Goal: Task Accomplishment & Management: Complete application form

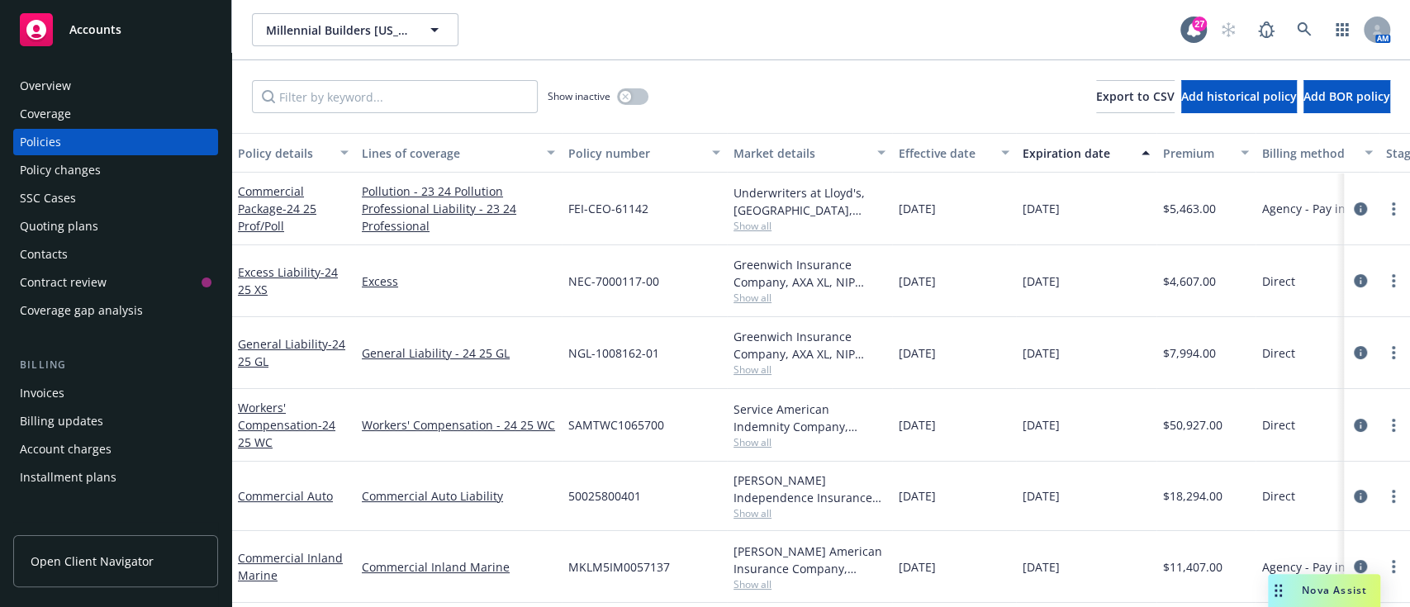
scroll to position [12, 0]
click at [36, 223] on div "Quoting plans" at bounding box center [59, 226] width 78 height 26
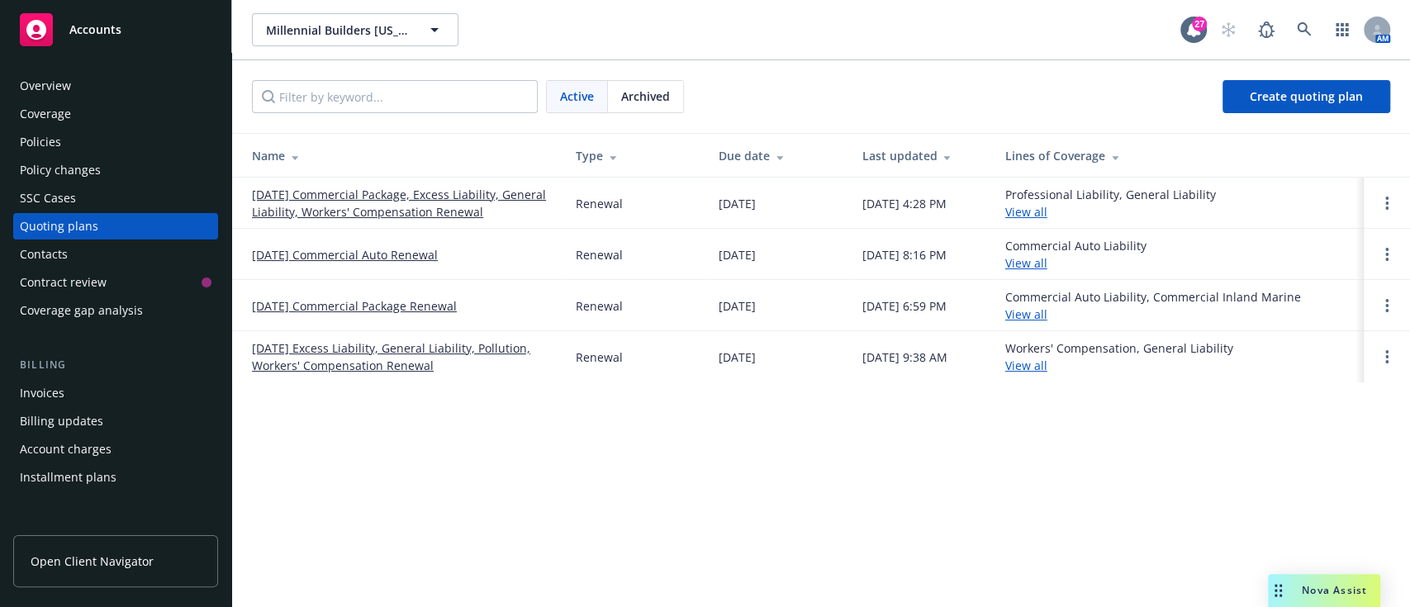
click at [372, 202] on link "[DATE] Commercial Package, Excess Liability, General Liability, Workers' Compen…" at bounding box center [400, 203] width 297 height 35
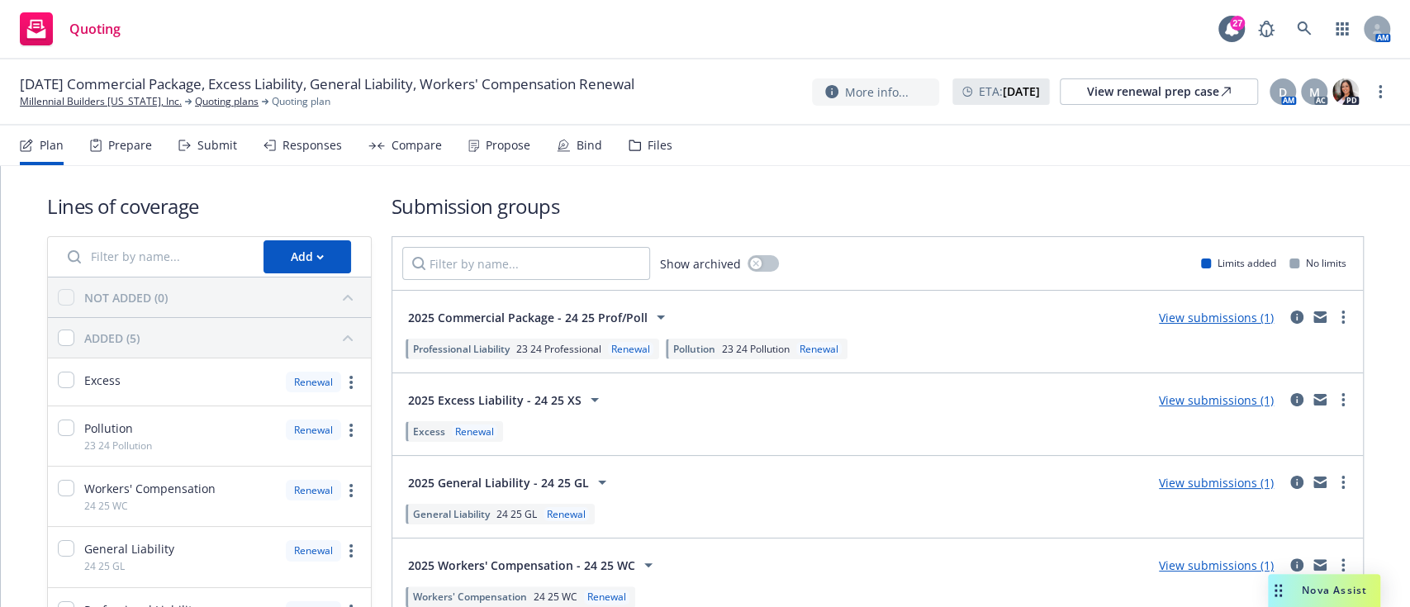
click at [179, 153] on div "Submit" at bounding box center [207, 146] width 59 height 40
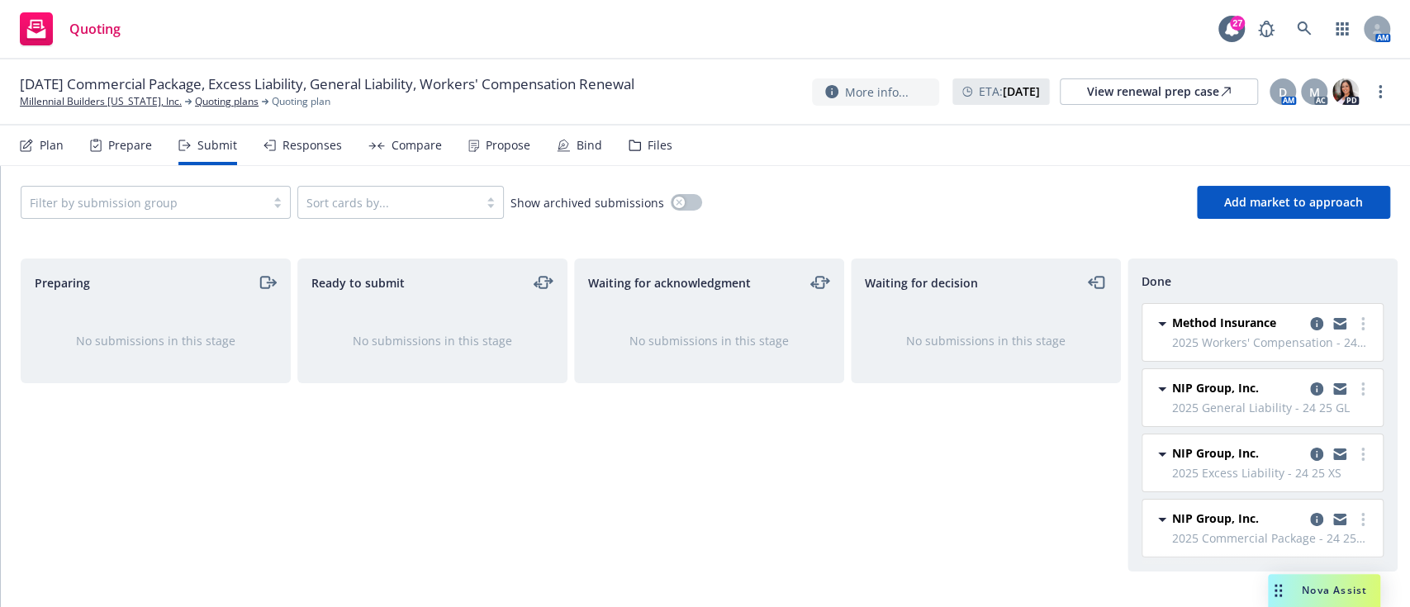
scroll to position [14, 0]
click at [792, 420] on div "Waiting for acknowledgment No submissions in this stage" at bounding box center [709, 416] width 270 height 314
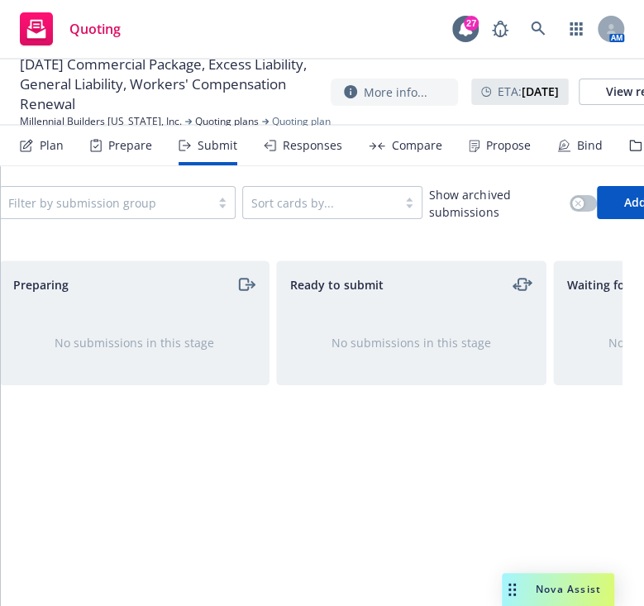
scroll to position [0, 162]
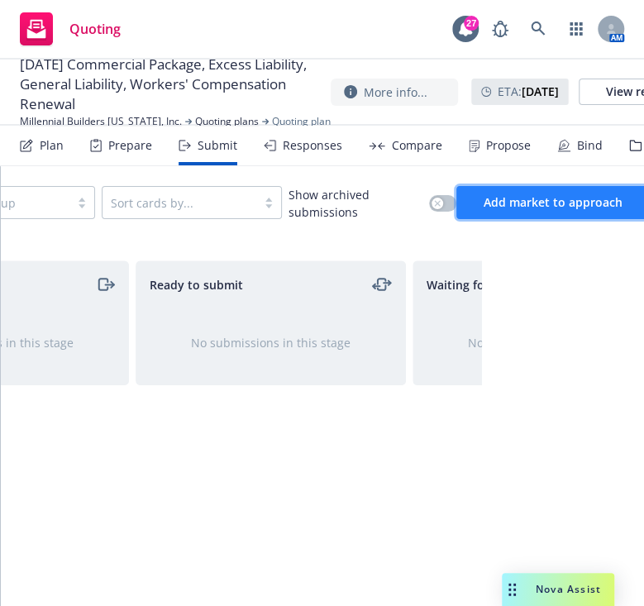
click at [550, 197] on span "Add market to approach" at bounding box center [552, 202] width 139 height 16
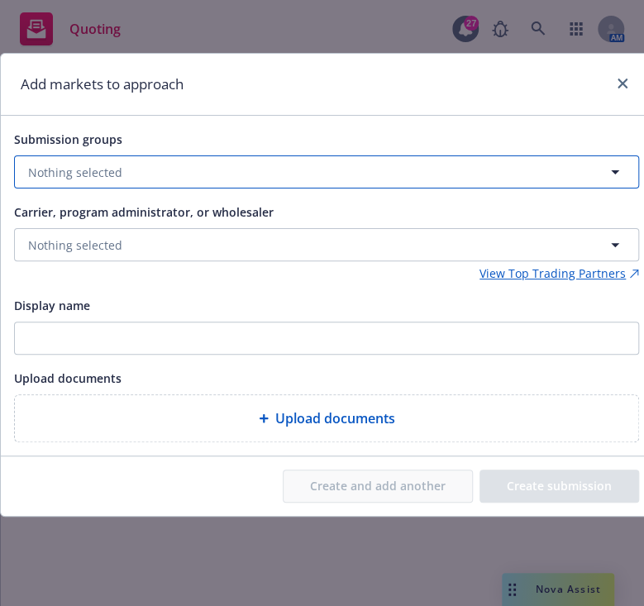
click at [271, 171] on button "Nothing selected" at bounding box center [326, 171] width 625 height 33
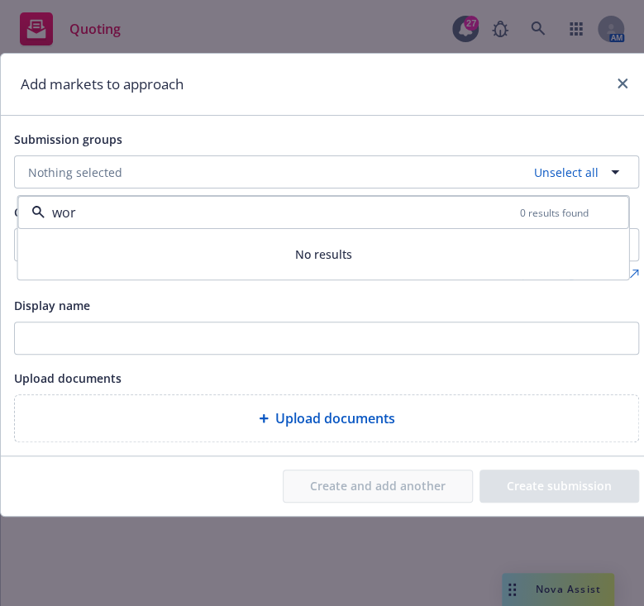
type input "work"
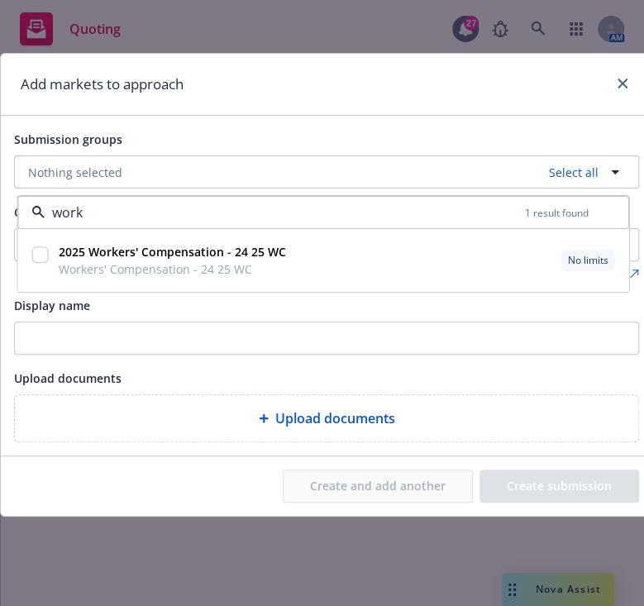
click at [179, 274] on span "Workers' Compensation - 24 25 WC" at bounding box center [172, 268] width 227 height 17
checkbox input "true"
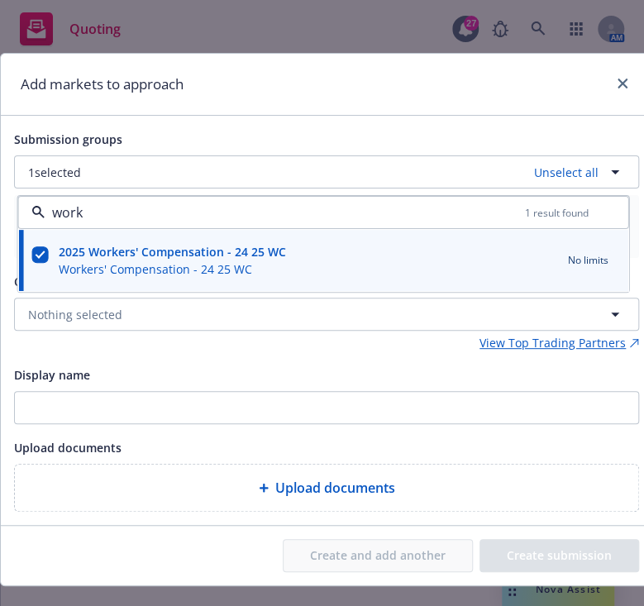
type input "work"
click at [165, 354] on div "Submission groups 1 selected Unselect all work 1 result found 2025 Workers' Com…" at bounding box center [326, 320] width 625 height 383
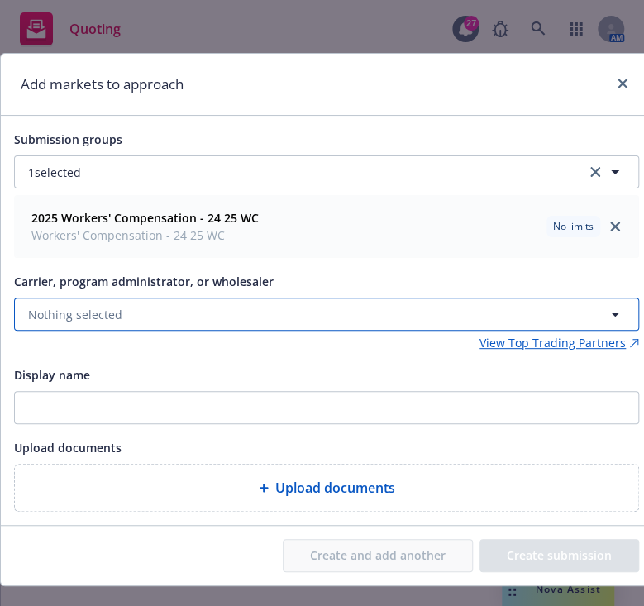
click at [276, 309] on button "Nothing selected" at bounding box center [326, 313] width 625 height 33
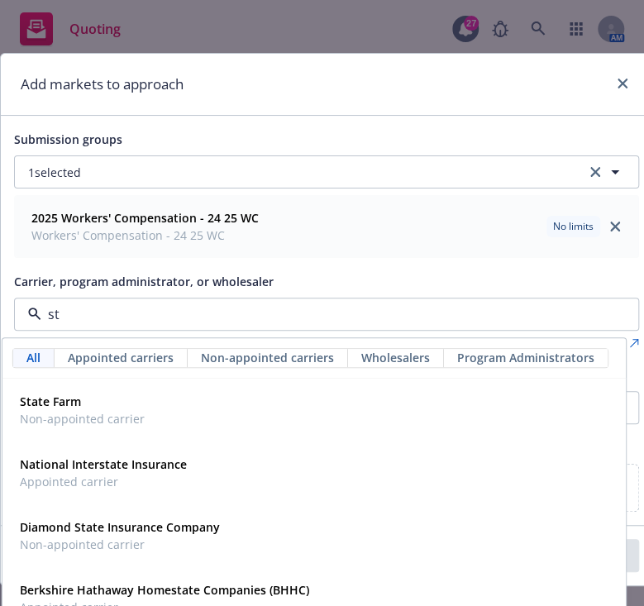
type input "s"
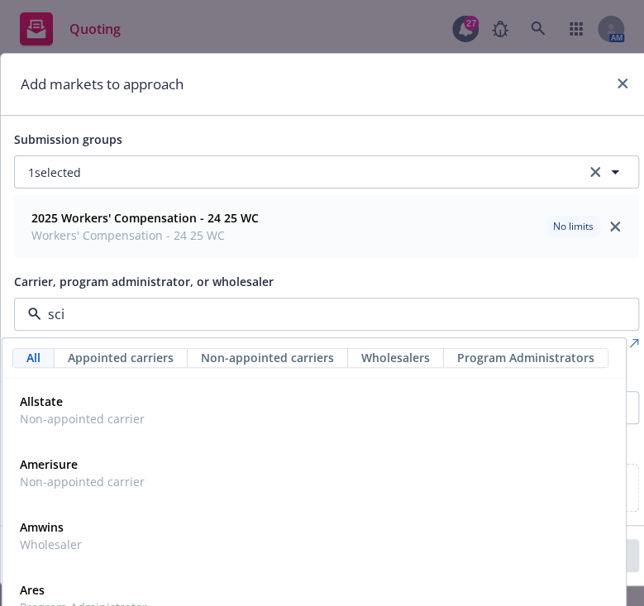
type input "scif"
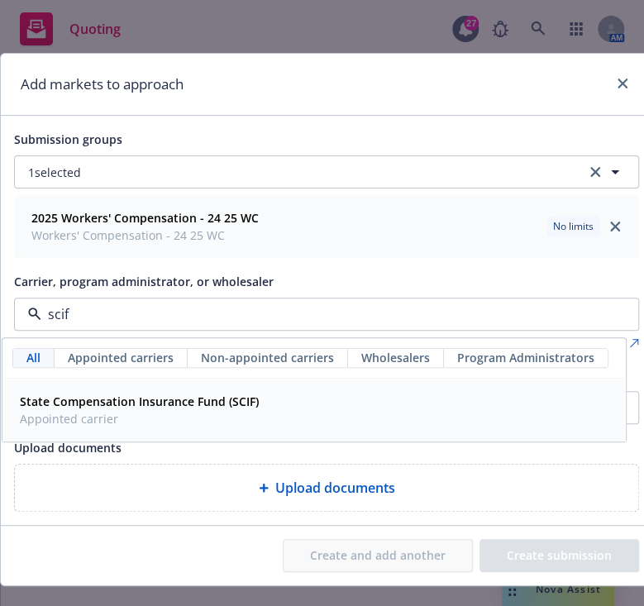
click at [271, 399] on div "State Compensation Insurance Fund (SCIF) Appointed carrier" at bounding box center [313, 409] width 601 height 41
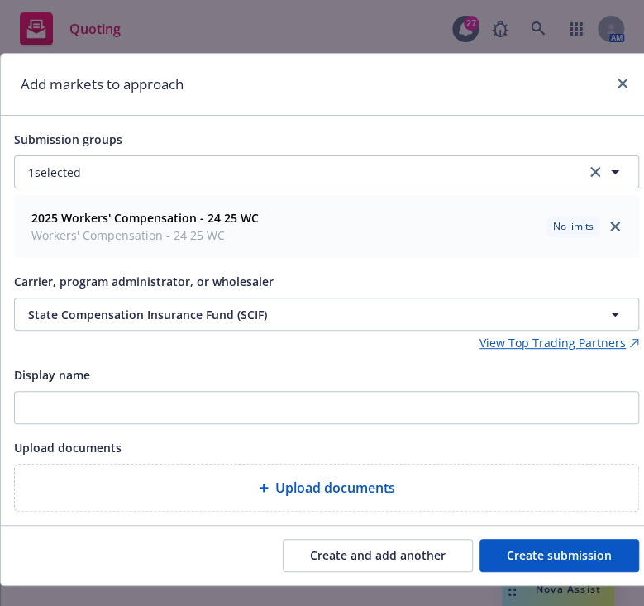
click at [403, 562] on button "Create and add another" at bounding box center [378, 555] width 190 height 33
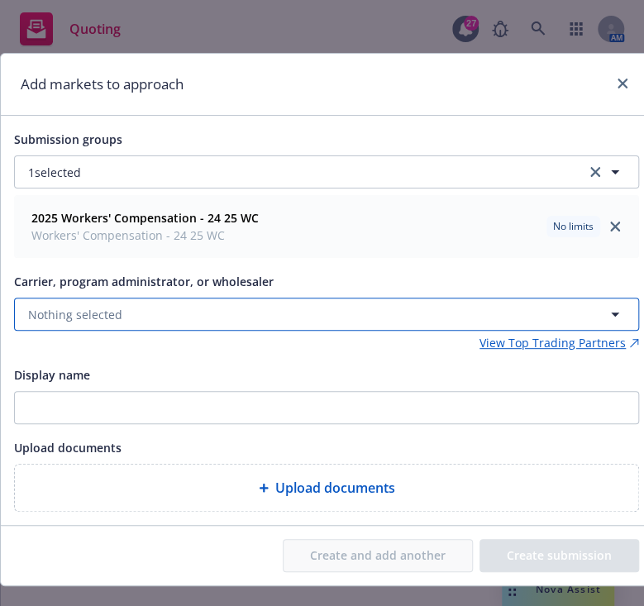
click at [237, 330] on button "Nothing selected" at bounding box center [326, 313] width 625 height 33
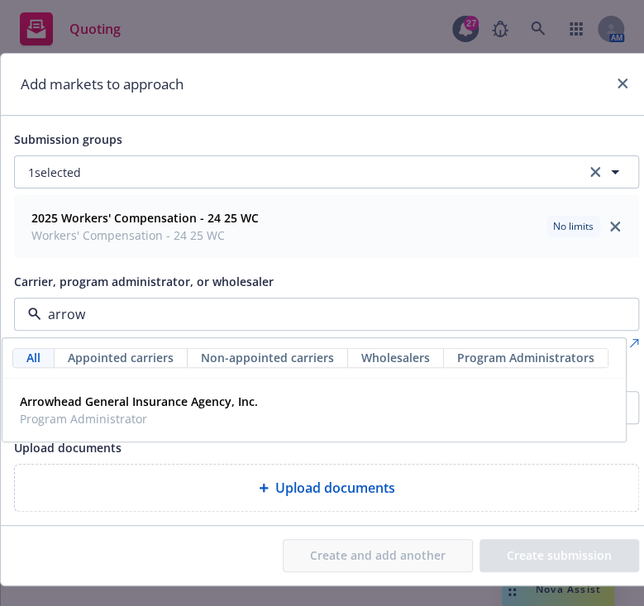
type input "arrowh"
click at [216, 408] on span "Arrowhead General Insurance Agency, Inc." at bounding box center [139, 400] width 238 height 17
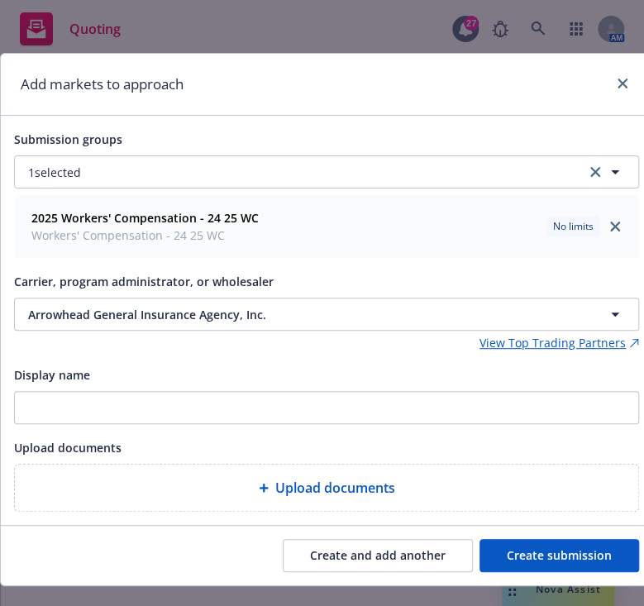
click at [357, 556] on button "Create and add another" at bounding box center [378, 555] width 190 height 33
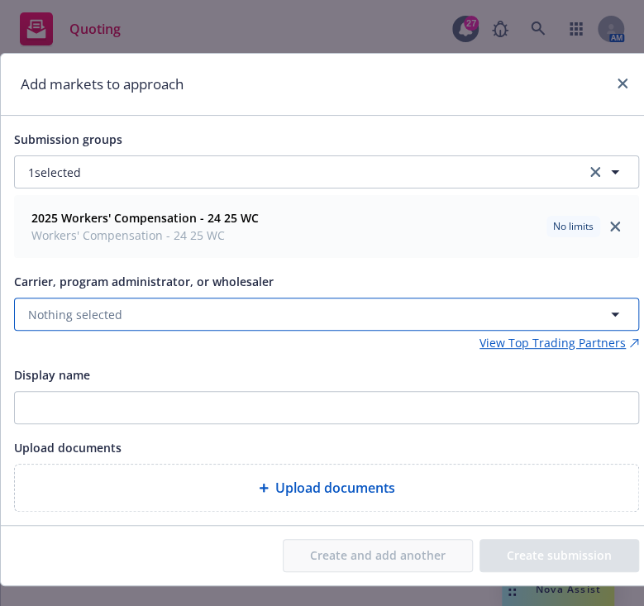
click at [172, 327] on button "Nothing selected" at bounding box center [326, 313] width 625 height 33
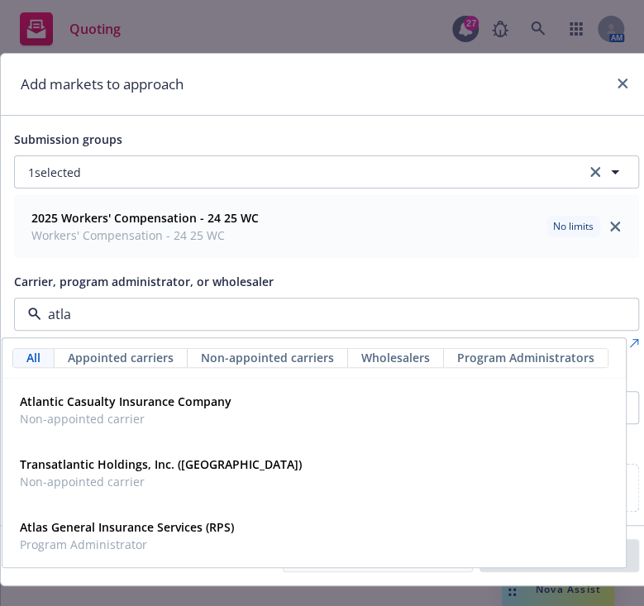
type input "atlas"
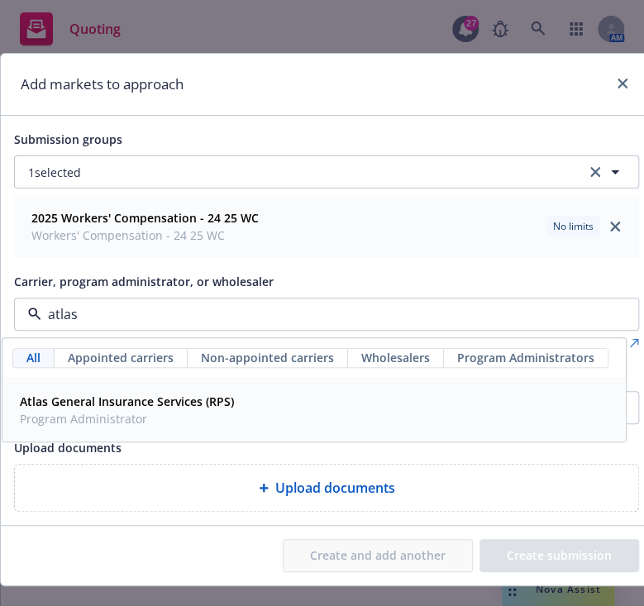
click at [145, 426] on div "Atlas General Insurance Services (RPS) Program Administrator" at bounding box center [125, 409] width 224 height 41
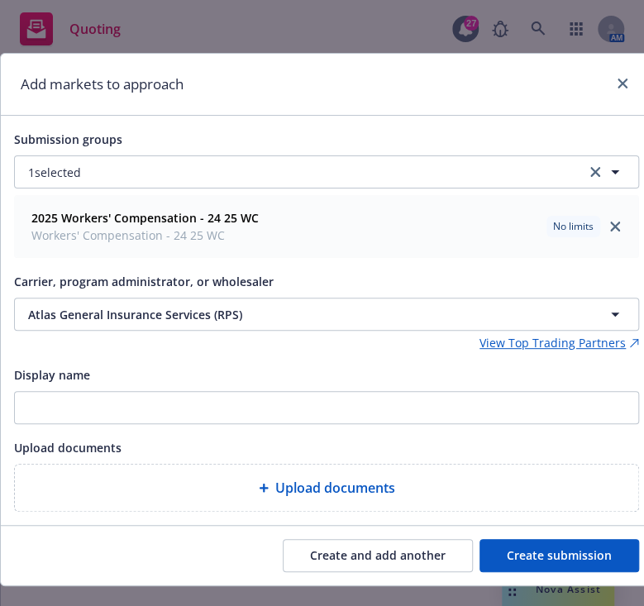
click at [373, 542] on button "Create and add another" at bounding box center [378, 555] width 190 height 33
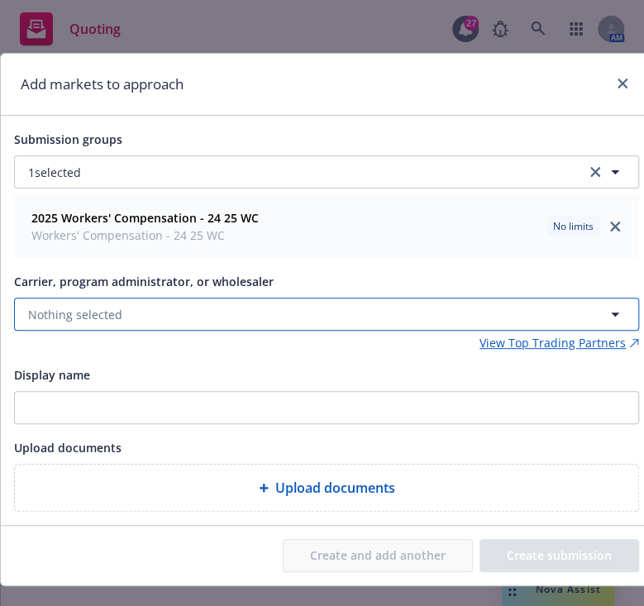
click at [234, 314] on button "Nothing selected" at bounding box center [326, 313] width 625 height 33
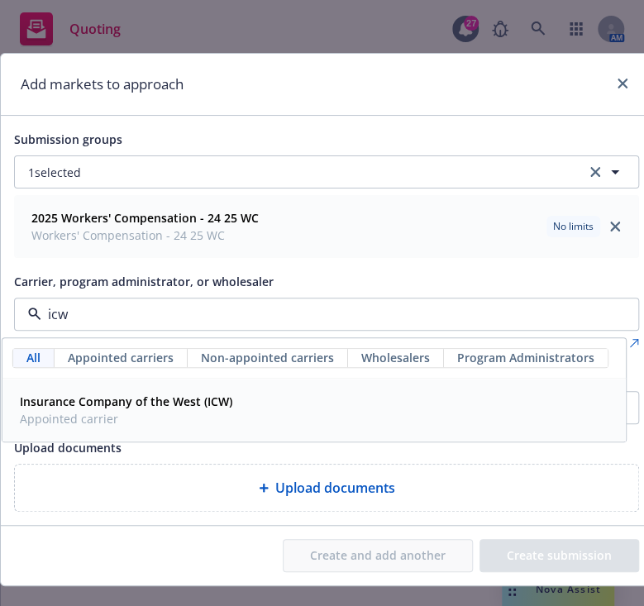
click at [200, 411] on span "Appointed carrier" at bounding box center [126, 418] width 212 height 17
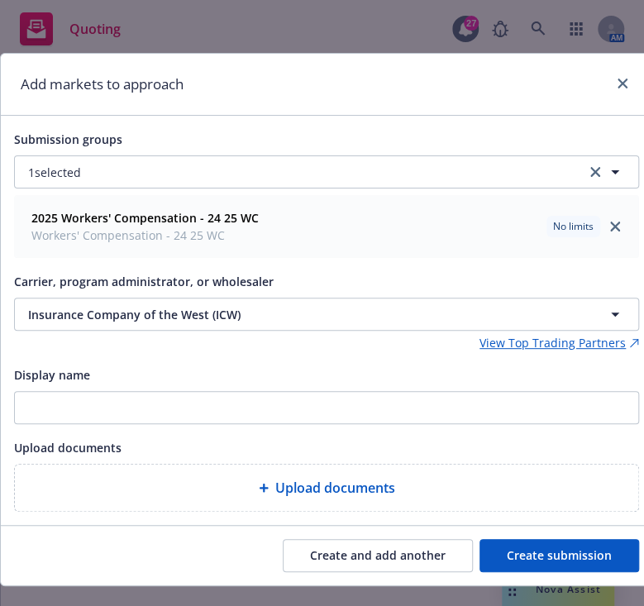
click at [411, 559] on button "Create and add another" at bounding box center [378, 555] width 190 height 33
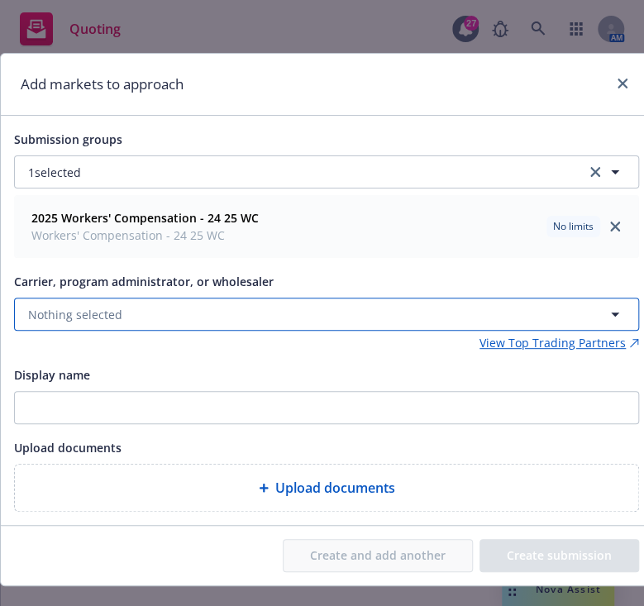
click at [303, 311] on button "Nothing selected" at bounding box center [326, 313] width 625 height 33
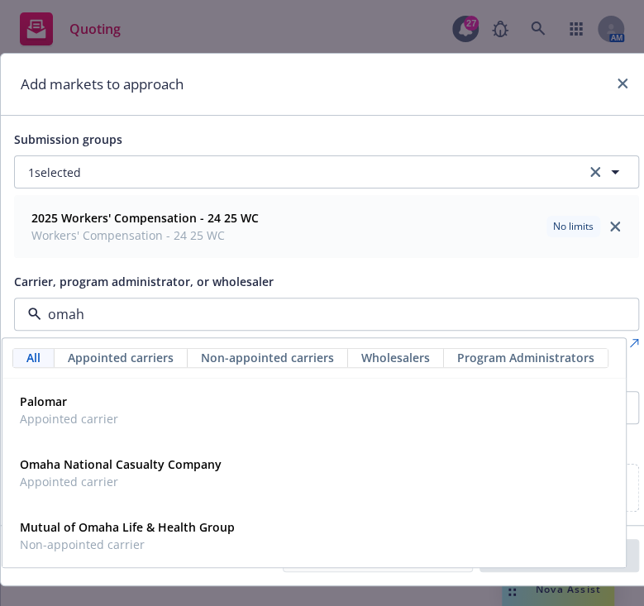
type input "omaha"
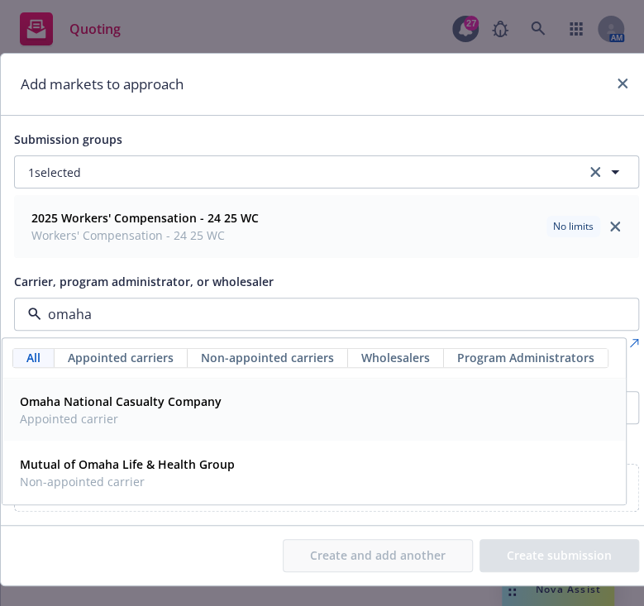
click at [186, 422] on span "Appointed carrier" at bounding box center [121, 418] width 202 height 17
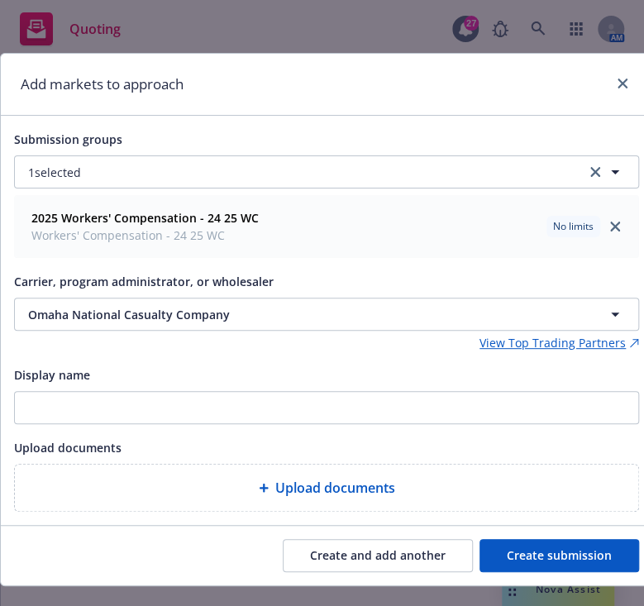
click at [568, 554] on button "Create submission" at bounding box center [558, 555] width 159 height 33
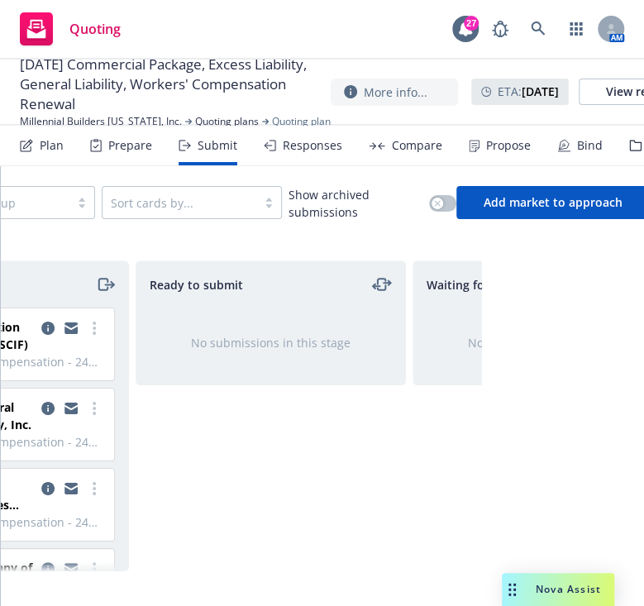
scroll to position [0, 0]
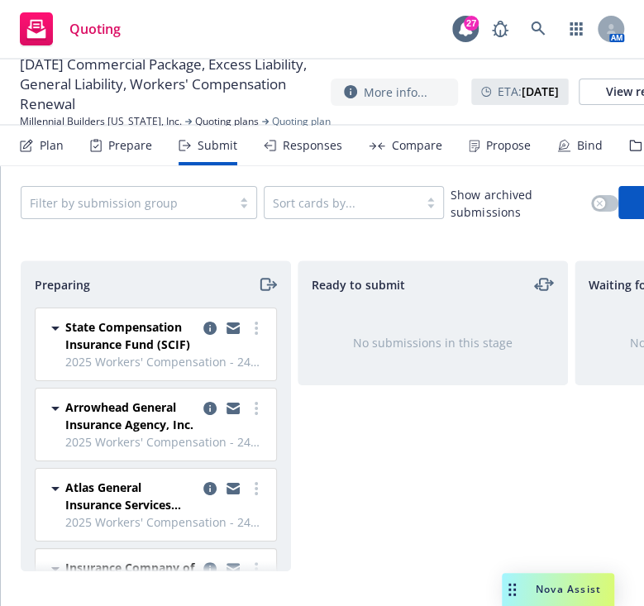
click at [381, 458] on div "Ready to submit No submissions in this stage" at bounding box center [432, 415] width 270 height 311
